Goal: Information Seeking & Learning: Learn about a topic

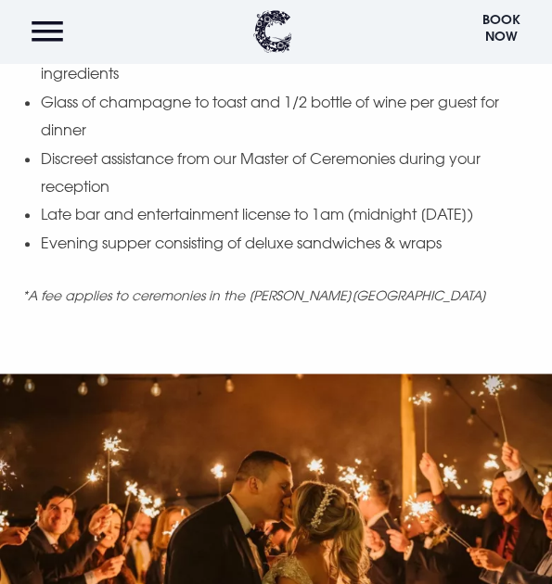
scroll to position [1948, 0]
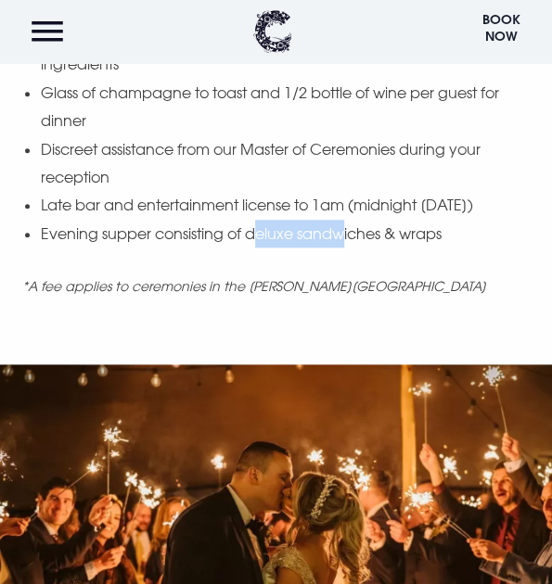
drag, startPoint x: 259, startPoint y: 203, endPoint x: 351, endPoint y: 205, distance: 91.9
click at [348, 220] on li "Evening supper consisting of deluxe sandwiches & wraps" at bounding box center [285, 234] width 489 height 28
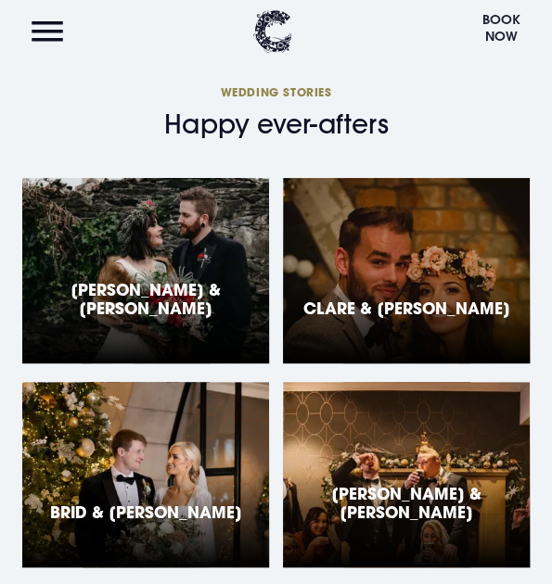
scroll to position [3247, 0]
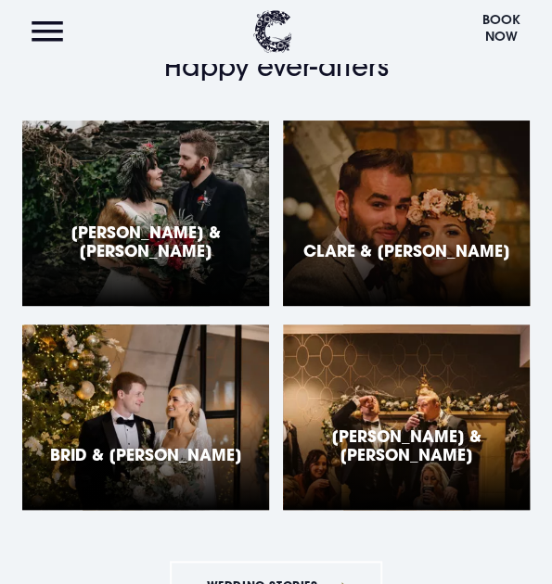
click at [171, 159] on div "Dani & Gareth "The perfect venue for our Christmas wedding - the whole day was …" at bounding box center [145, 214] width 247 height 186
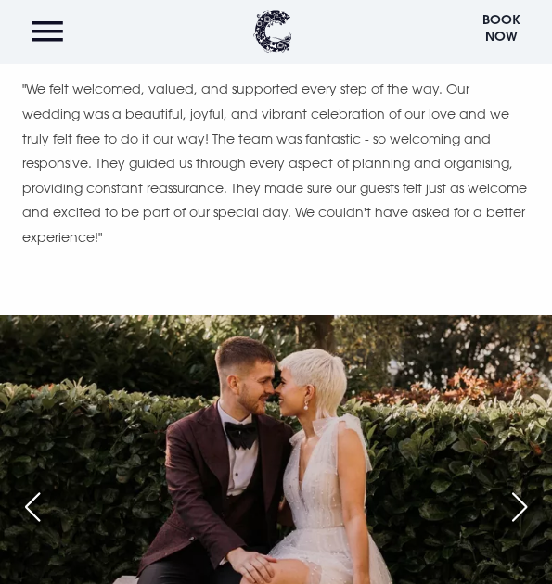
scroll to position [7792, 0]
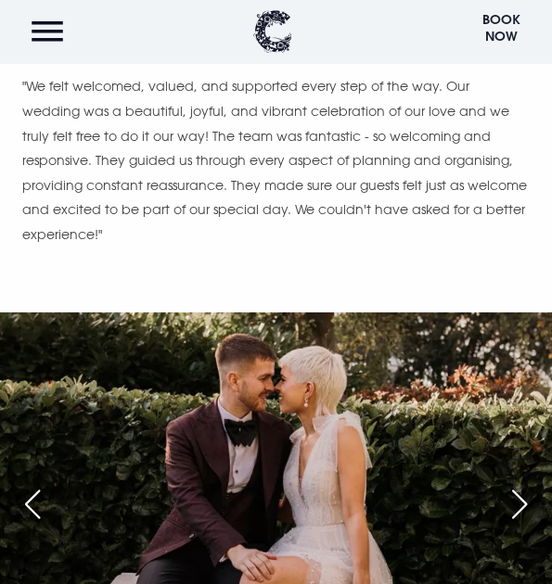
click at [516, 484] on div "Next slide" at bounding box center [519, 504] width 46 height 41
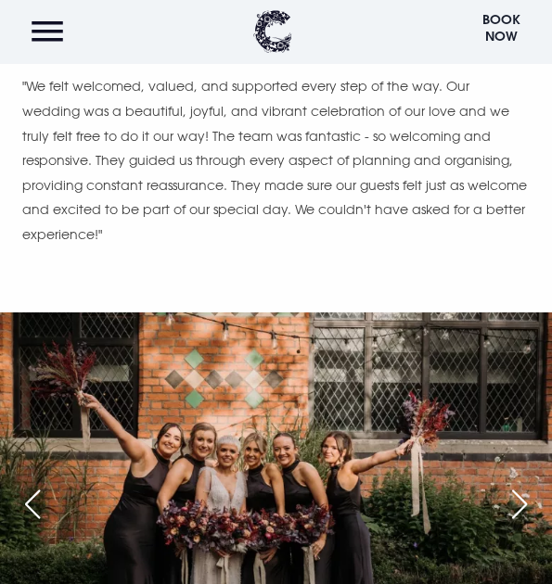
click at [516, 484] on div "Next slide" at bounding box center [519, 504] width 46 height 41
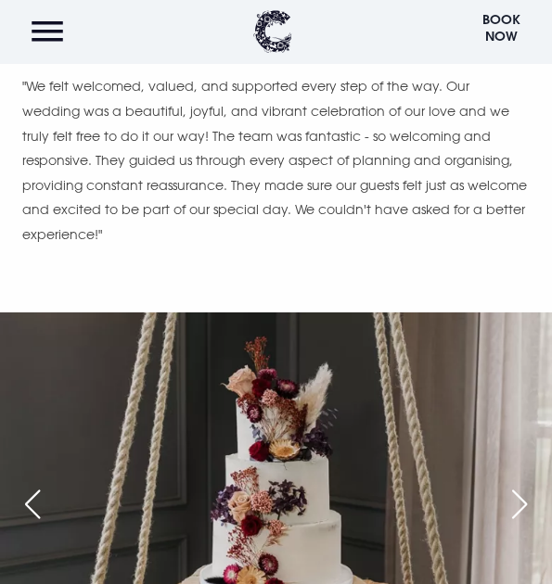
click at [516, 484] on div "Next slide" at bounding box center [519, 504] width 46 height 41
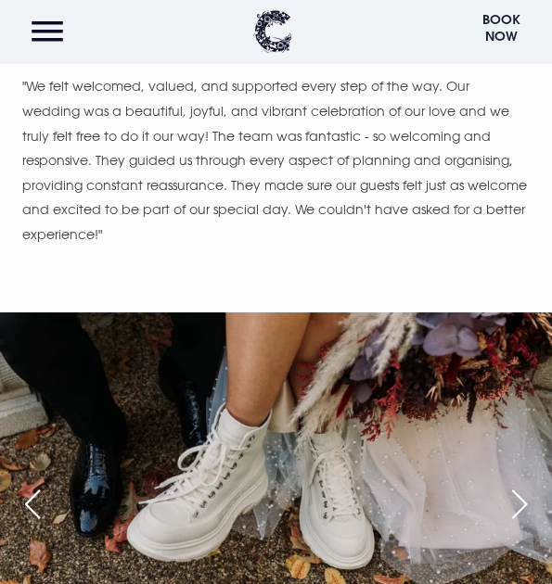
click at [516, 484] on div "Next slide" at bounding box center [519, 504] width 46 height 41
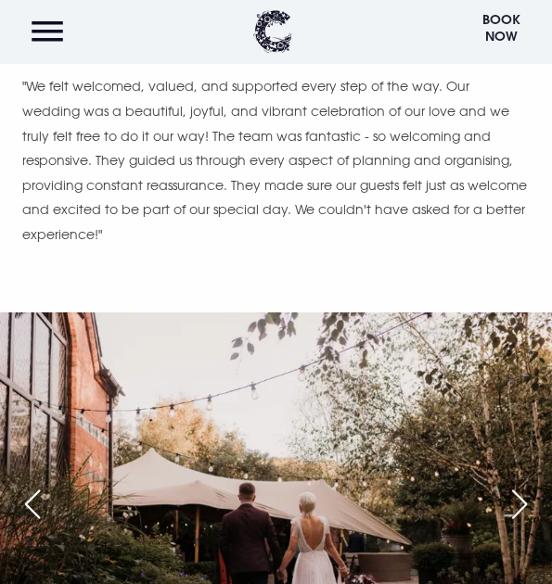
click at [516, 484] on div "Next slide" at bounding box center [519, 504] width 46 height 41
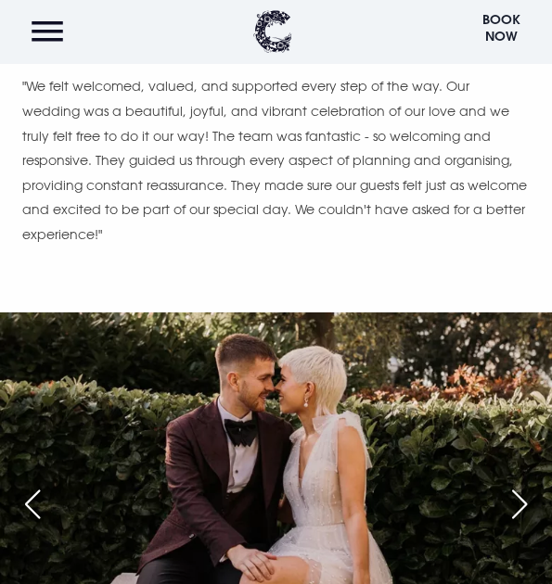
click at [516, 484] on div "Next slide" at bounding box center [519, 504] width 46 height 41
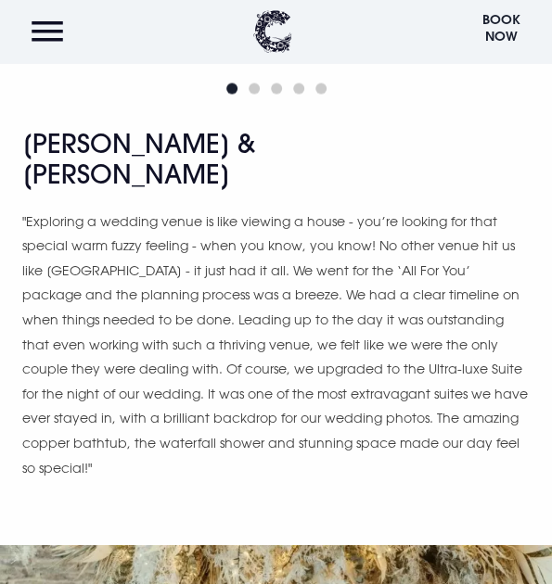
scroll to position [10761, 0]
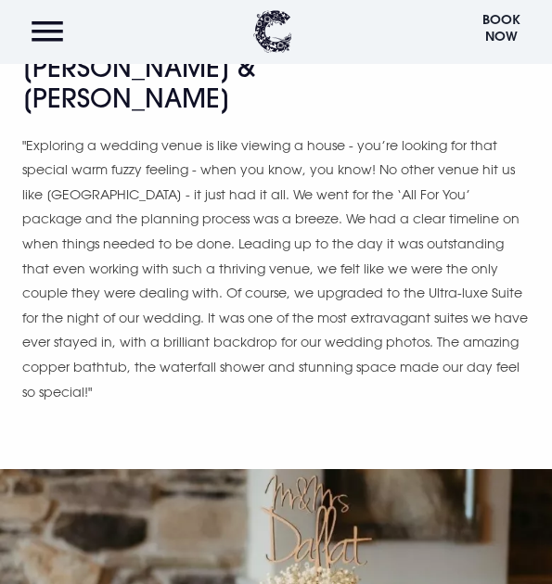
scroll to position [10668, 0]
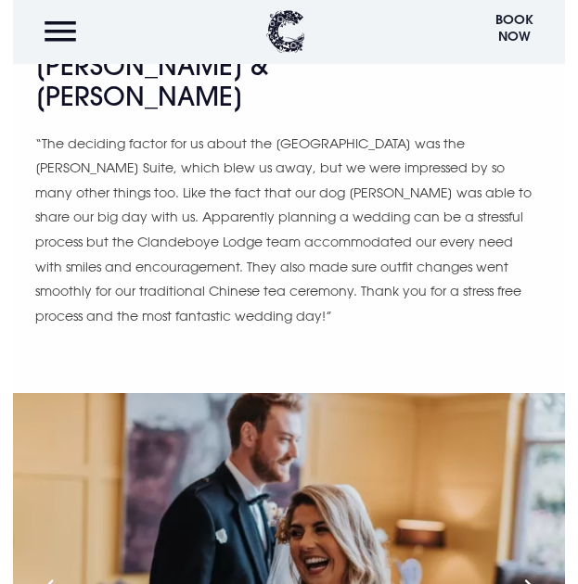
scroll to position [14393, 0]
